Goal: Communication & Community: Answer question/provide support

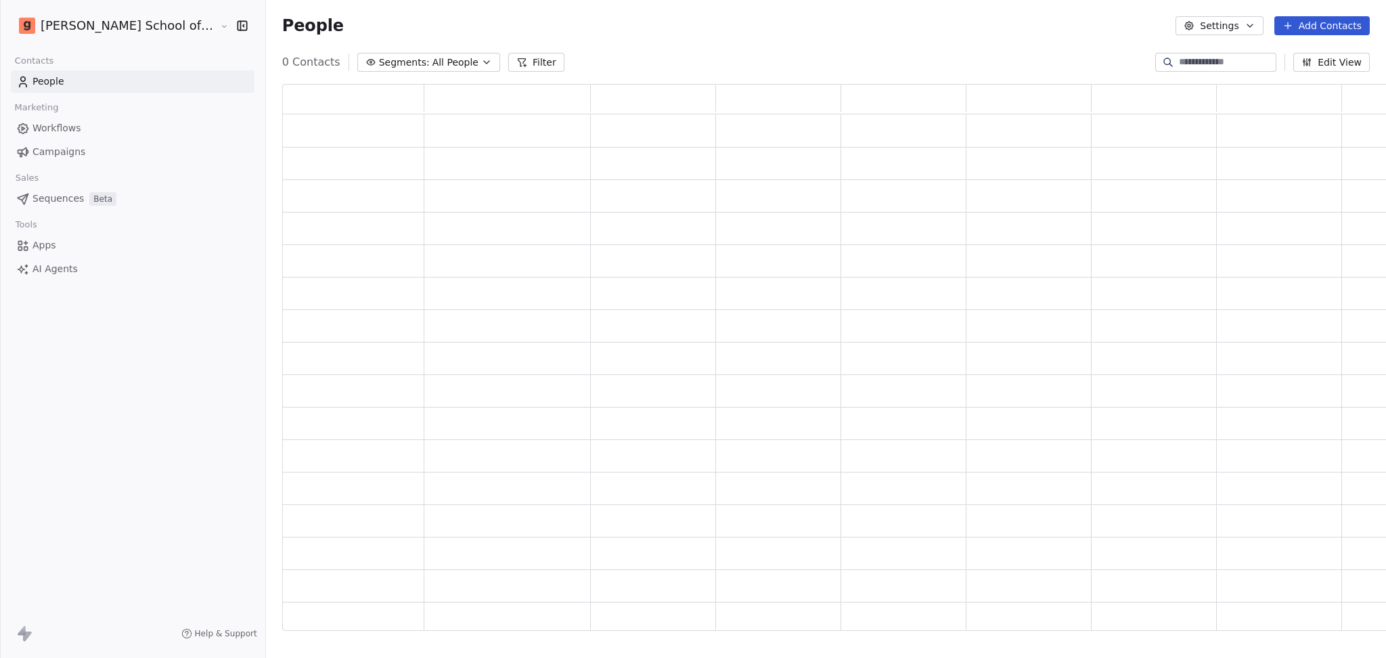
scroll to position [533, 1126]
click at [100, 158] on link "Campaigns" at bounding box center [133, 152] width 244 height 22
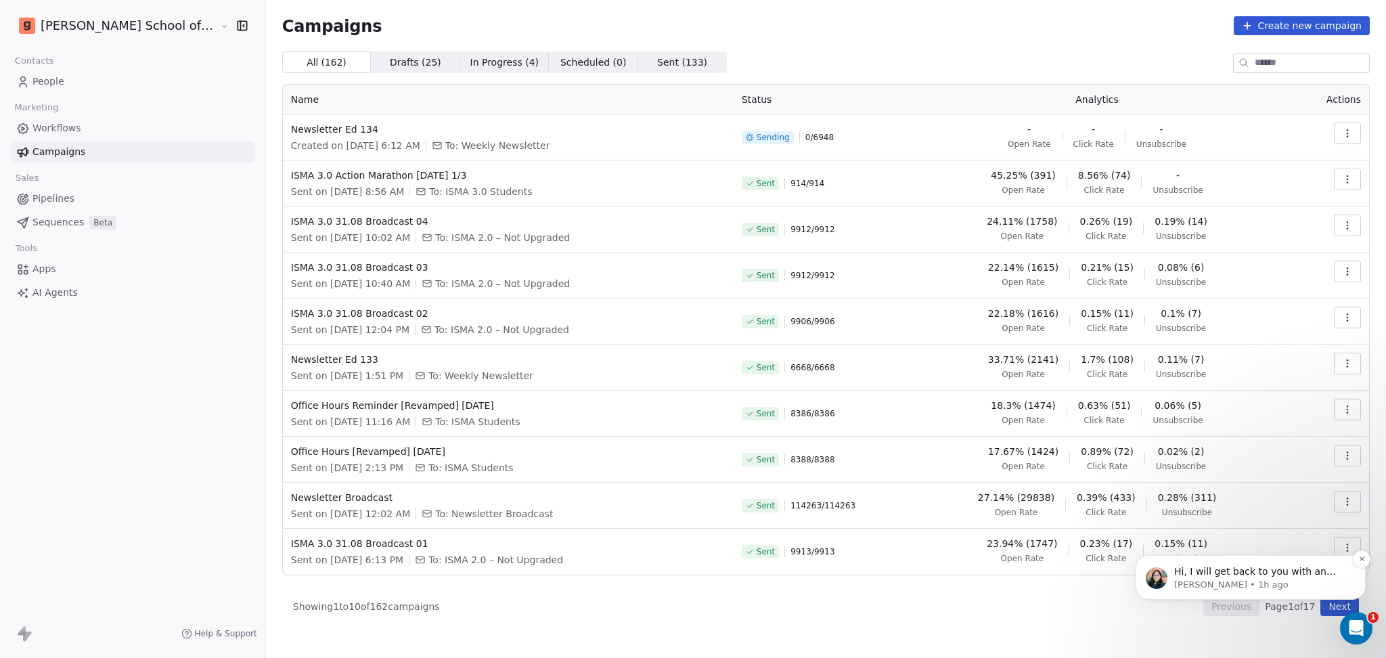
click at [1182, 592] on div "Hi, I will get back to you with an update on it. [PERSON_NAME] • 1h ago" at bounding box center [1251, 577] width 230 height 45
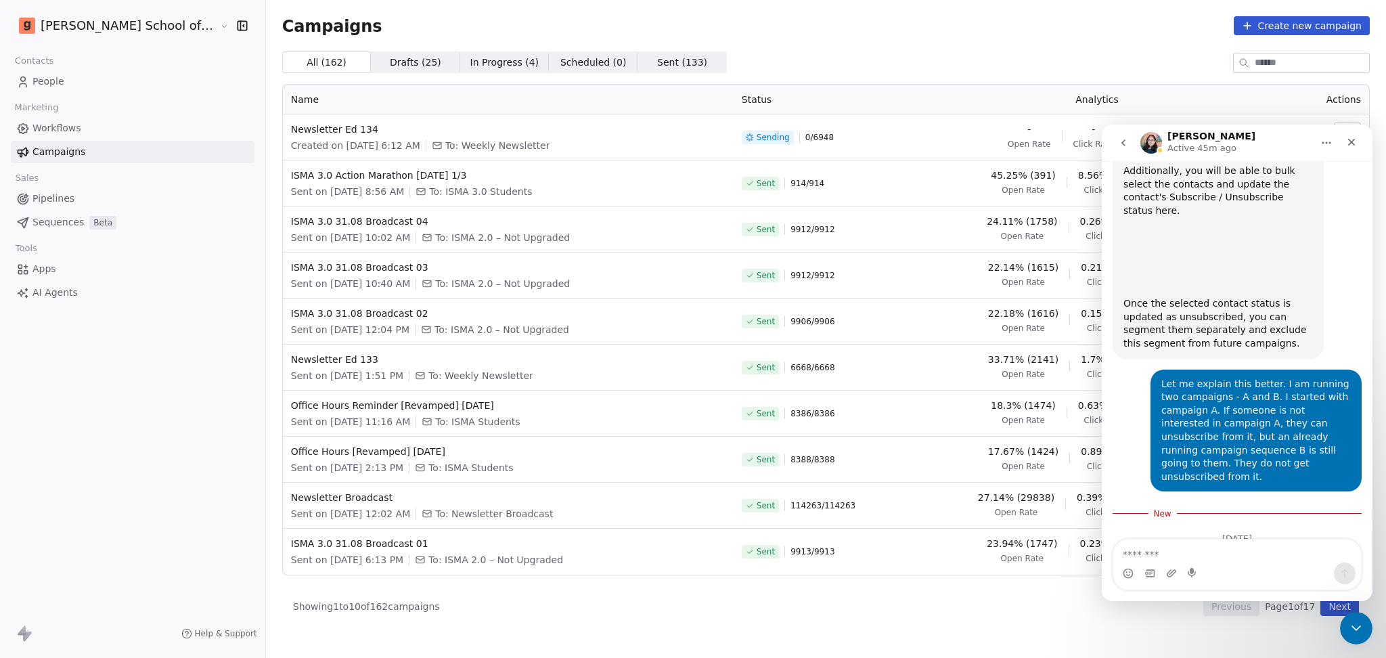
scroll to position [579, 0]
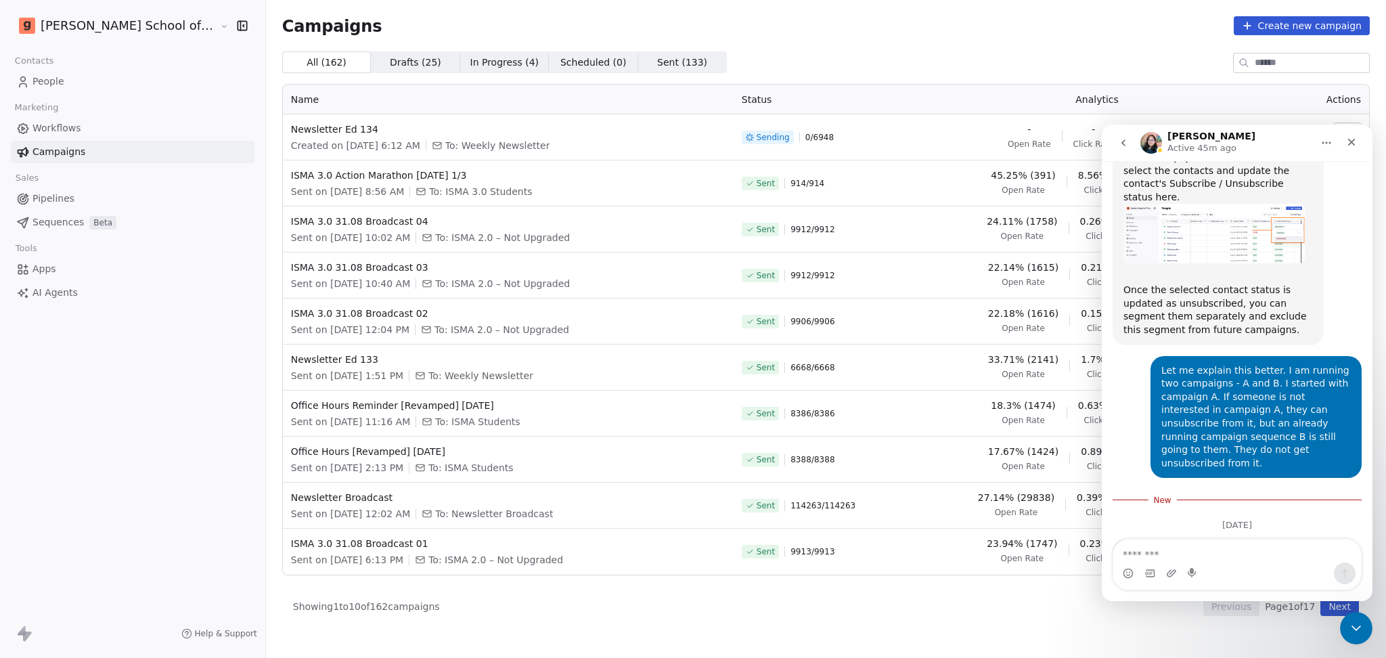
click at [1127, 146] on icon "go back" at bounding box center [1123, 142] width 11 height 11
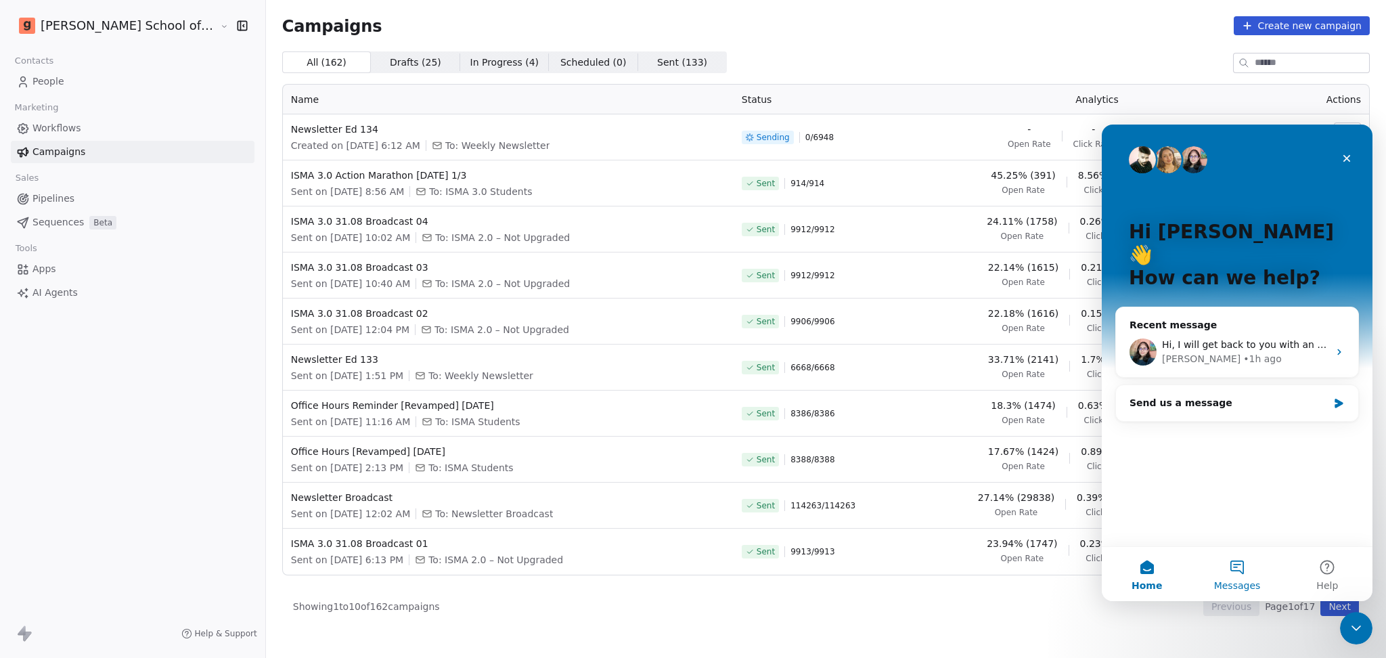
click at [1243, 567] on button "Messages" at bounding box center [1237, 574] width 90 height 54
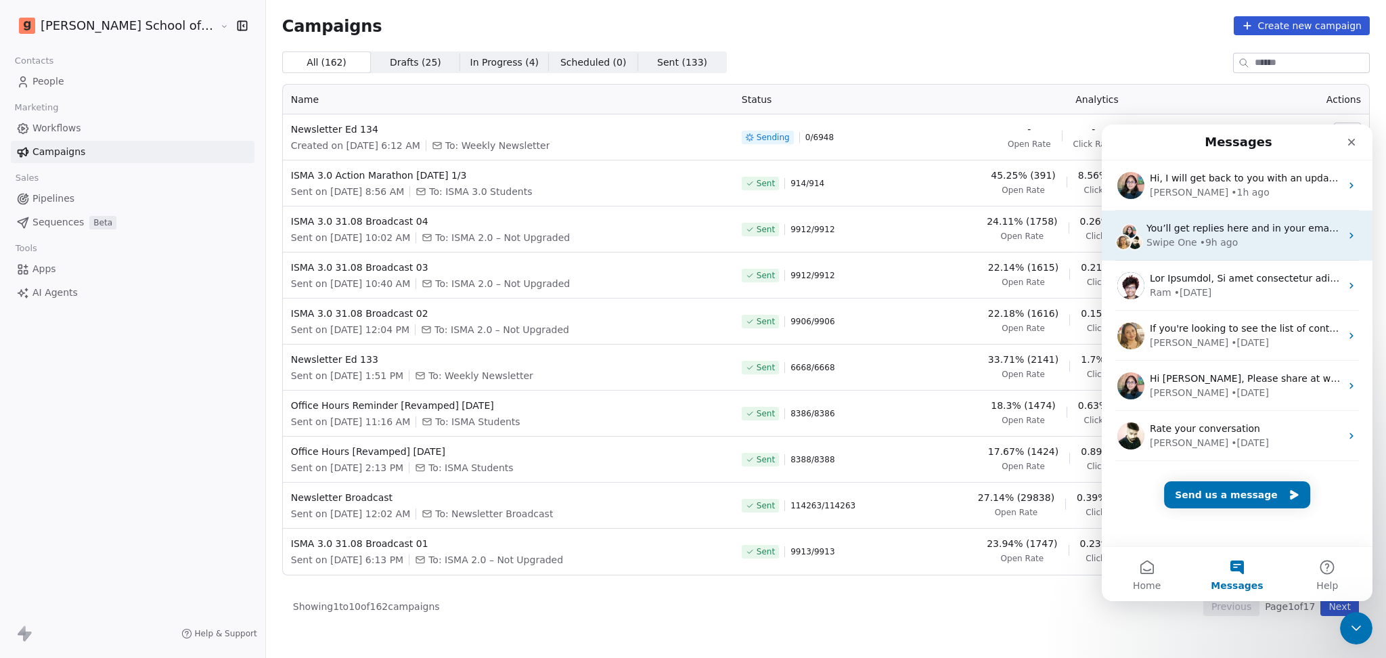
click at [1247, 230] on span "You’ll get replies here and in your email: ✉️ [EMAIL_ADDRESS][DOMAIN_NAME] Our …" at bounding box center [1405, 228] width 518 height 11
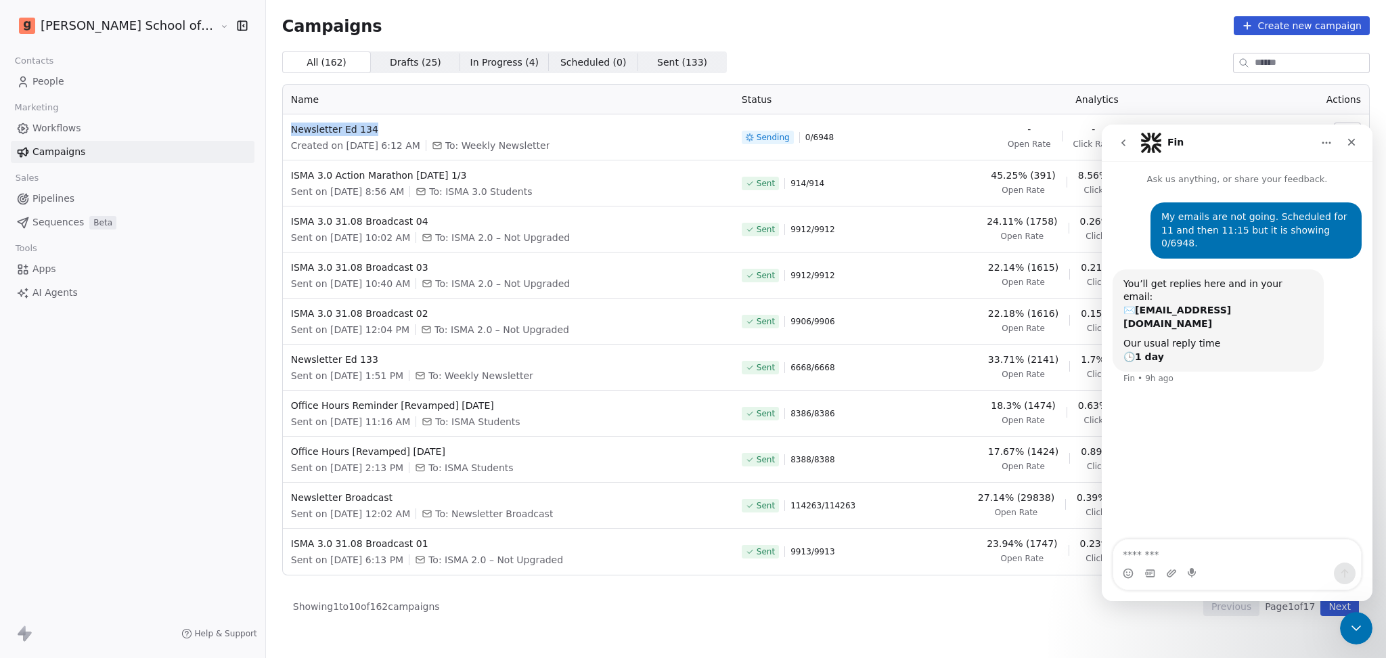
drag, startPoint x: 351, startPoint y: 133, endPoint x: 234, endPoint y: 123, distance: 117.5
click at [283, 123] on td "Newsletter Ed 134 Created on [DATE] 6:12 AM To: Weekly Newsletter" at bounding box center [508, 137] width 451 height 46
copy span "Newsletter Ed 134"
click at [1151, 550] on textarea "Message…" at bounding box center [1237, 550] width 248 height 23
paste textarea "**********"
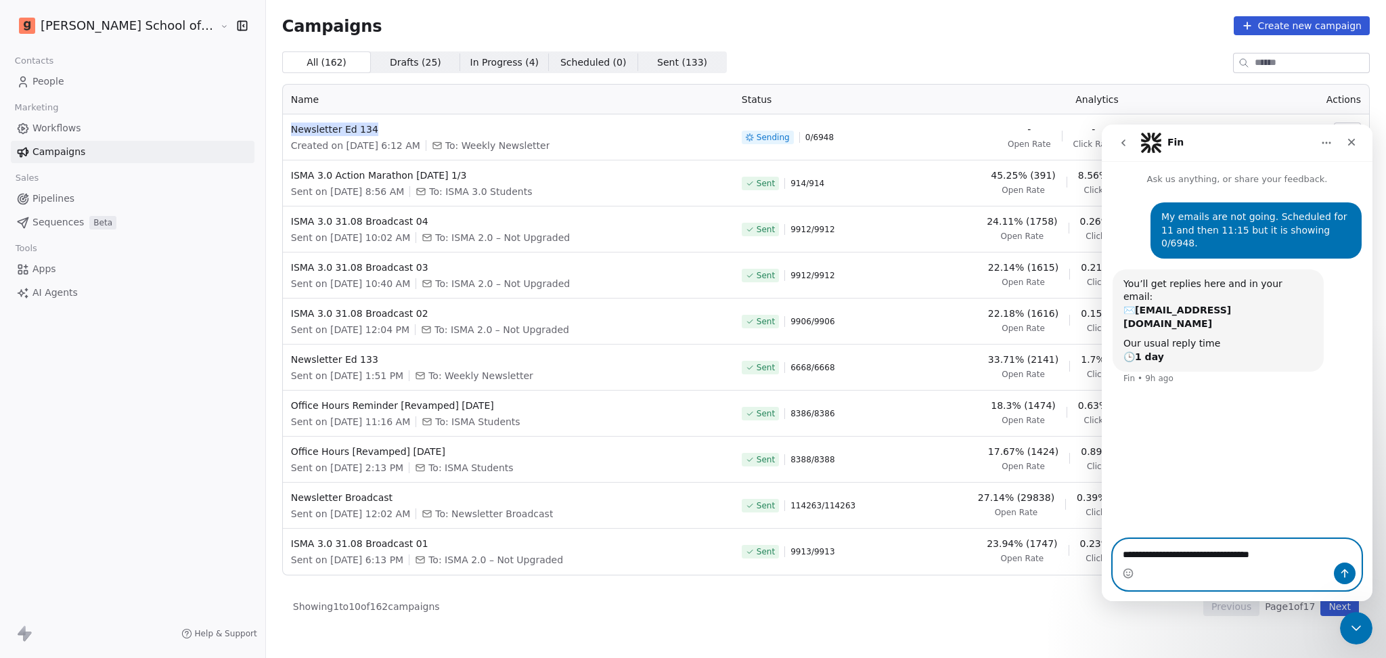
type textarea "**********"
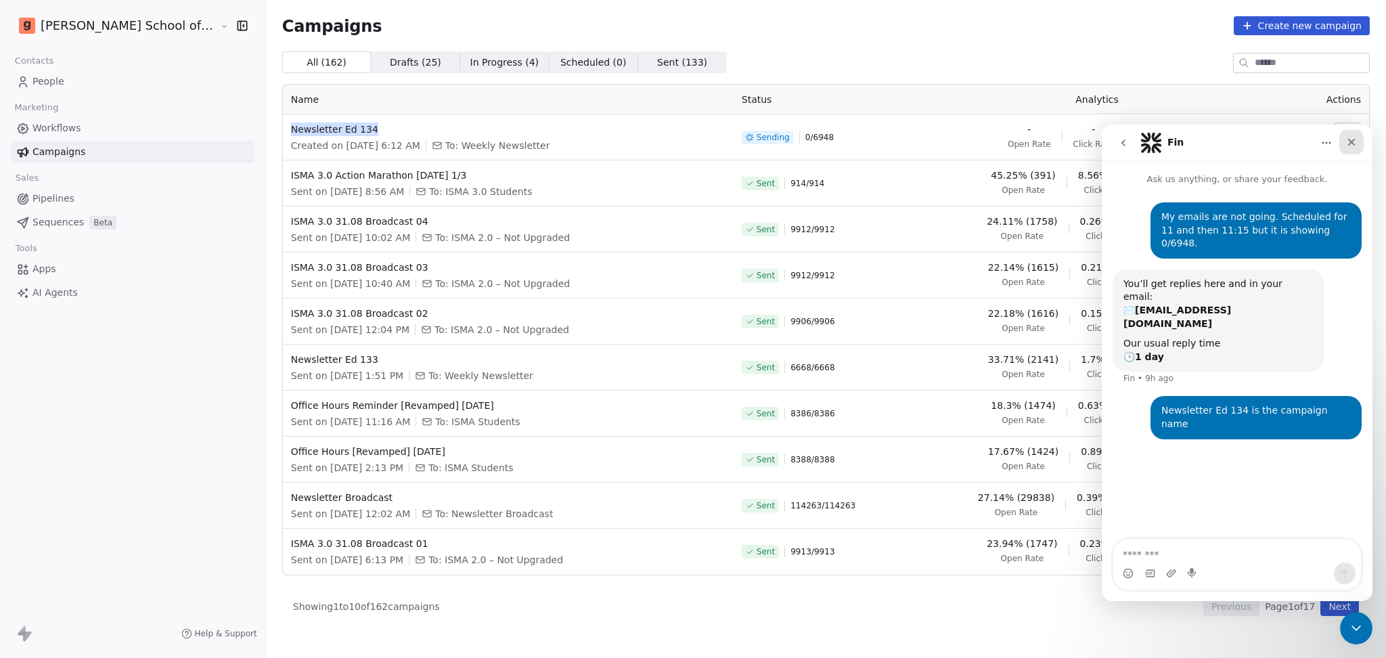
click at [1355, 144] on icon "Close" at bounding box center [1351, 142] width 11 height 11
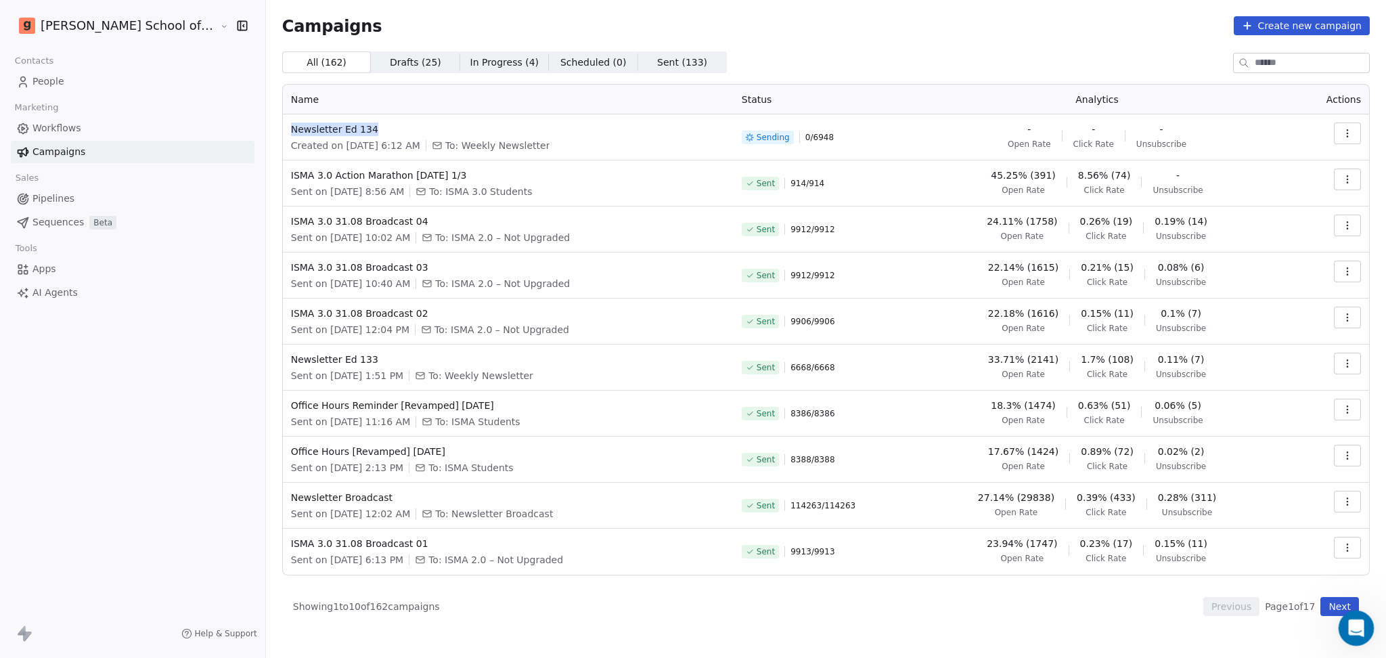
click at [1352, 637] on div "Open Intercom Messenger" at bounding box center [1354, 626] width 45 height 45
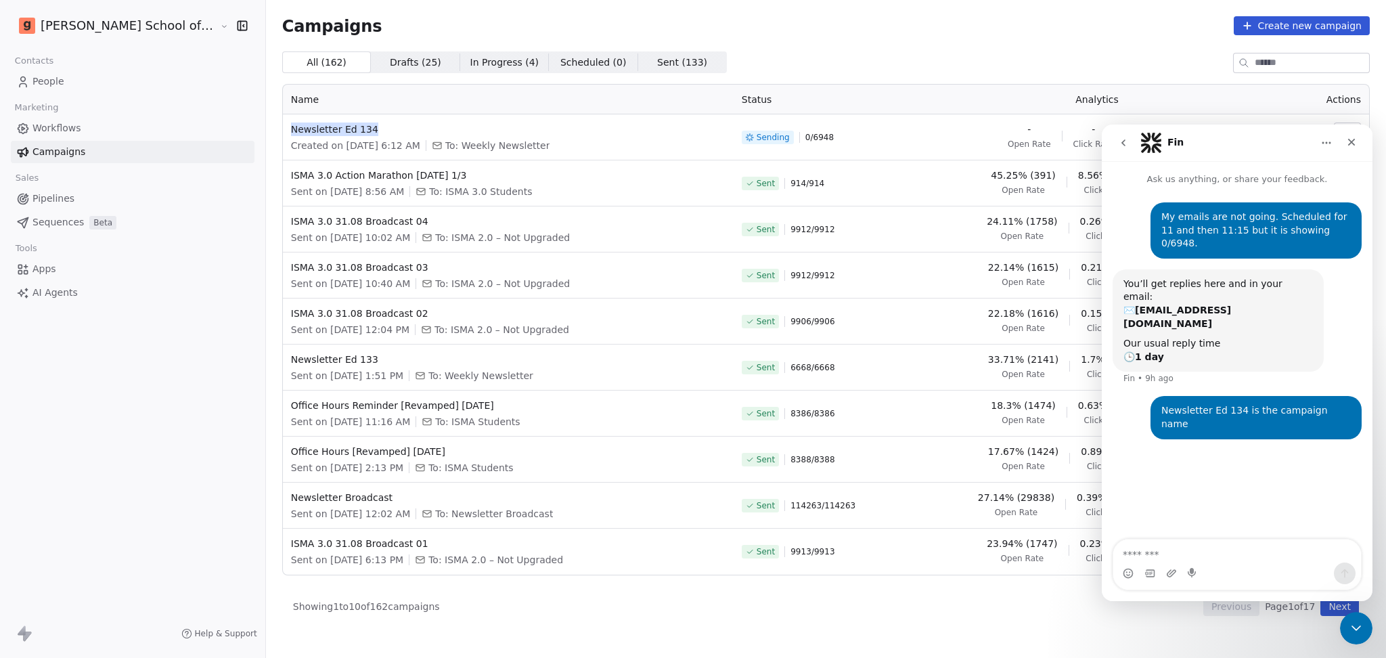
click at [1125, 141] on icon "go back" at bounding box center [1123, 142] width 11 height 11
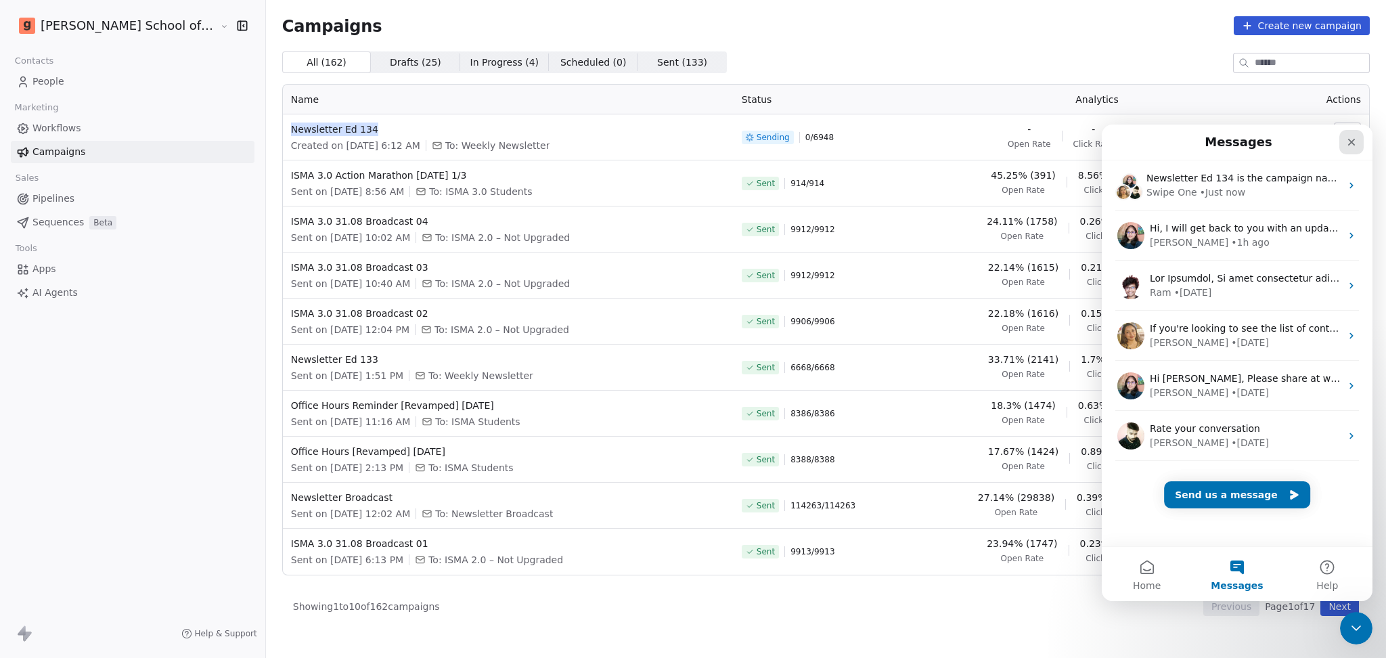
click at [1352, 149] on div "Close" at bounding box center [1351, 142] width 24 height 24
